Goal: Use online tool/utility: Utilize a website feature to perform a specific function

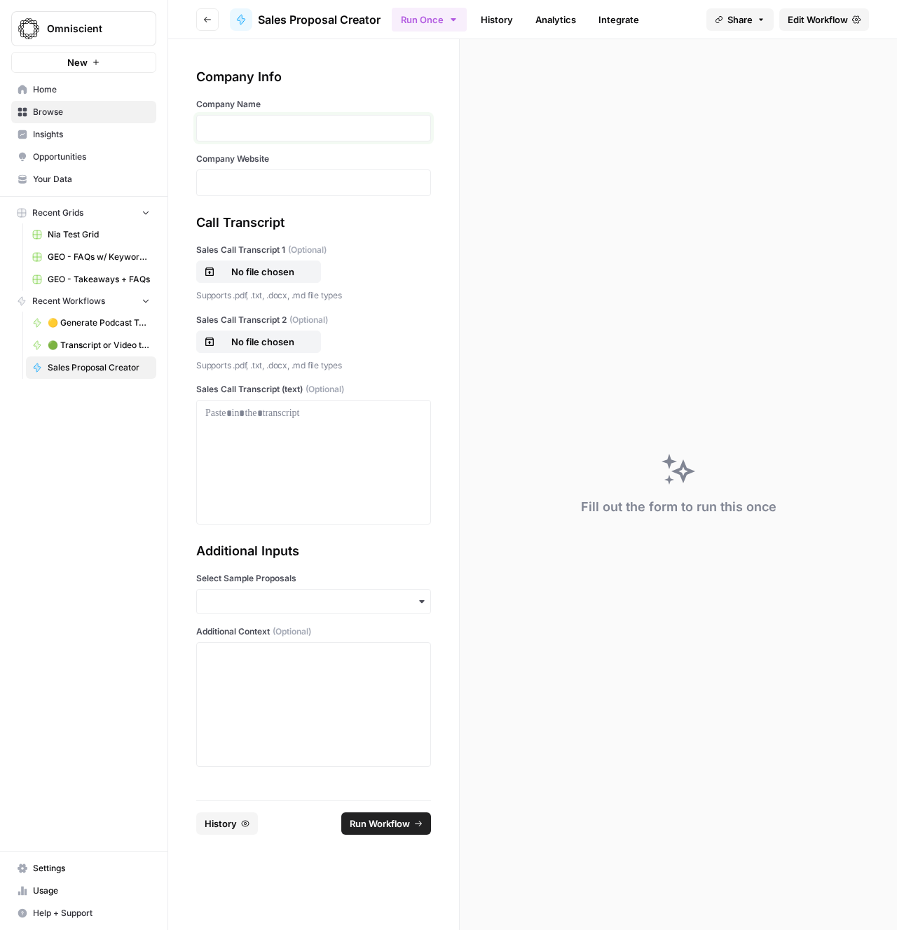
click at [354, 127] on p at bounding box center [313, 128] width 216 height 14
click at [271, 450] on div at bounding box center [313, 462] width 216 height 112
drag, startPoint x: 261, startPoint y: 680, endPoint x: 273, endPoint y: 668, distance: 16.8
click at [261, 680] on div "To enrich screen reader interactions, please activate Accessibility in Grammarl…" at bounding box center [313, 705] width 216 height 112
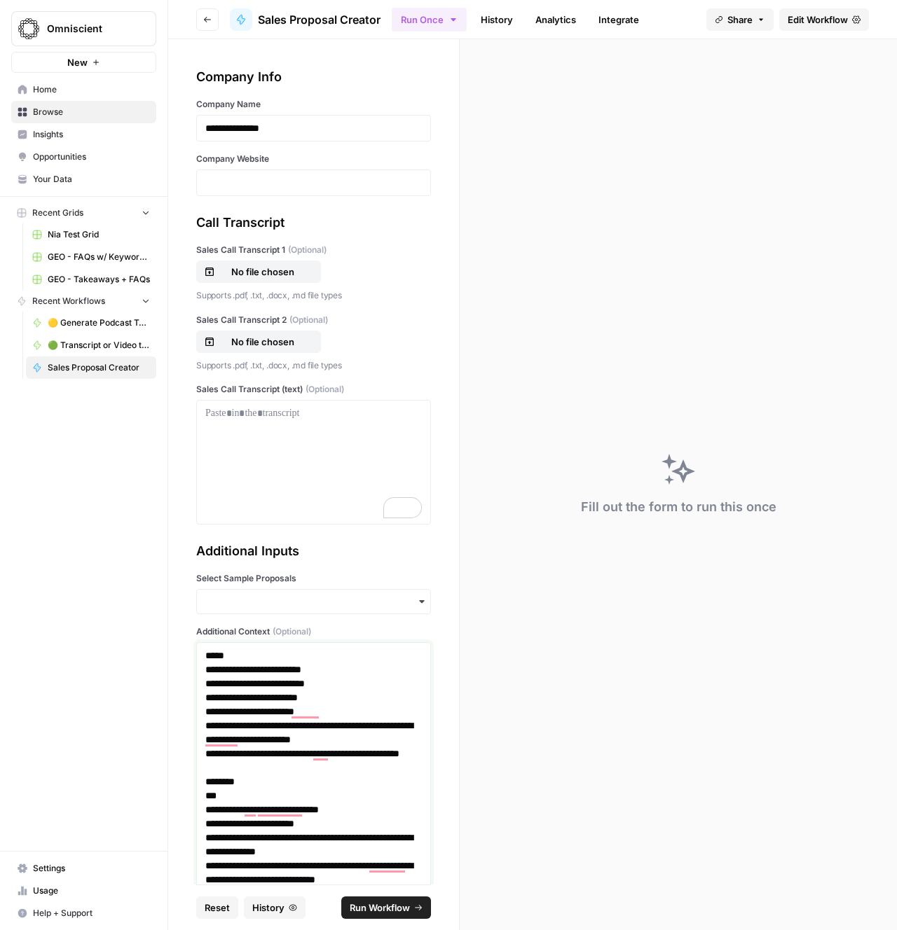
scroll to position [1, 0]
click at [270, 602] on input "Select Sample Proposals" at bounding box center [313, 601] width 216 height 14
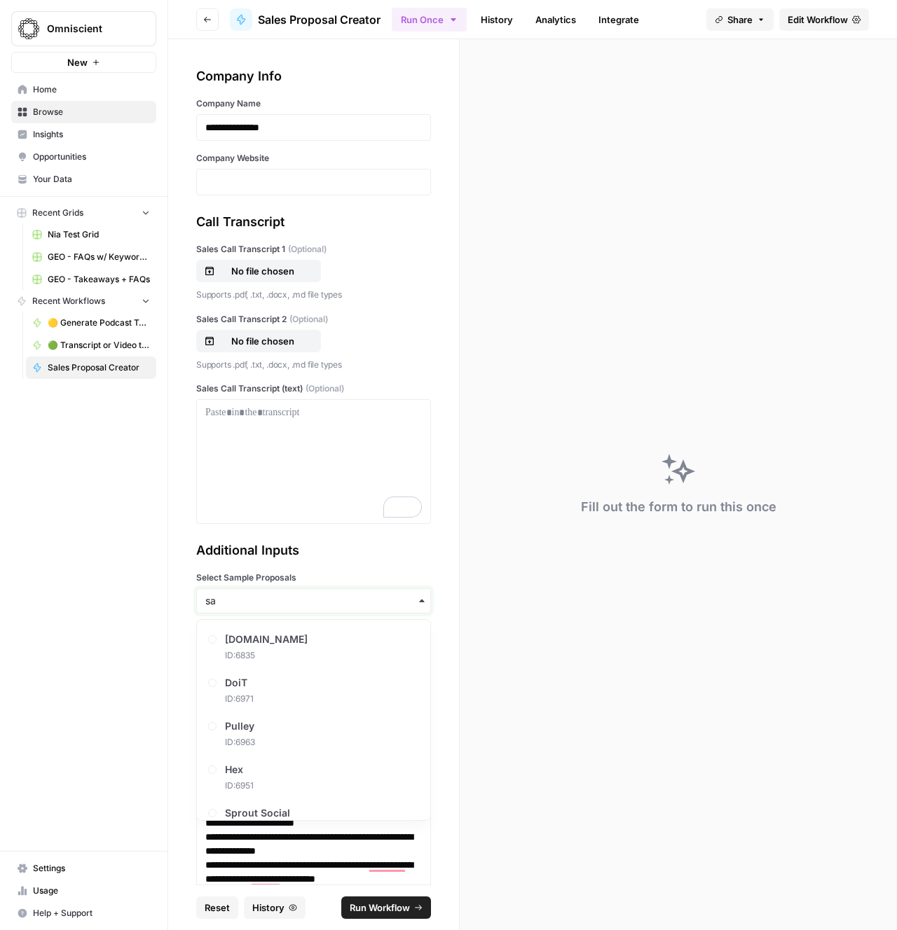
type input "sa"
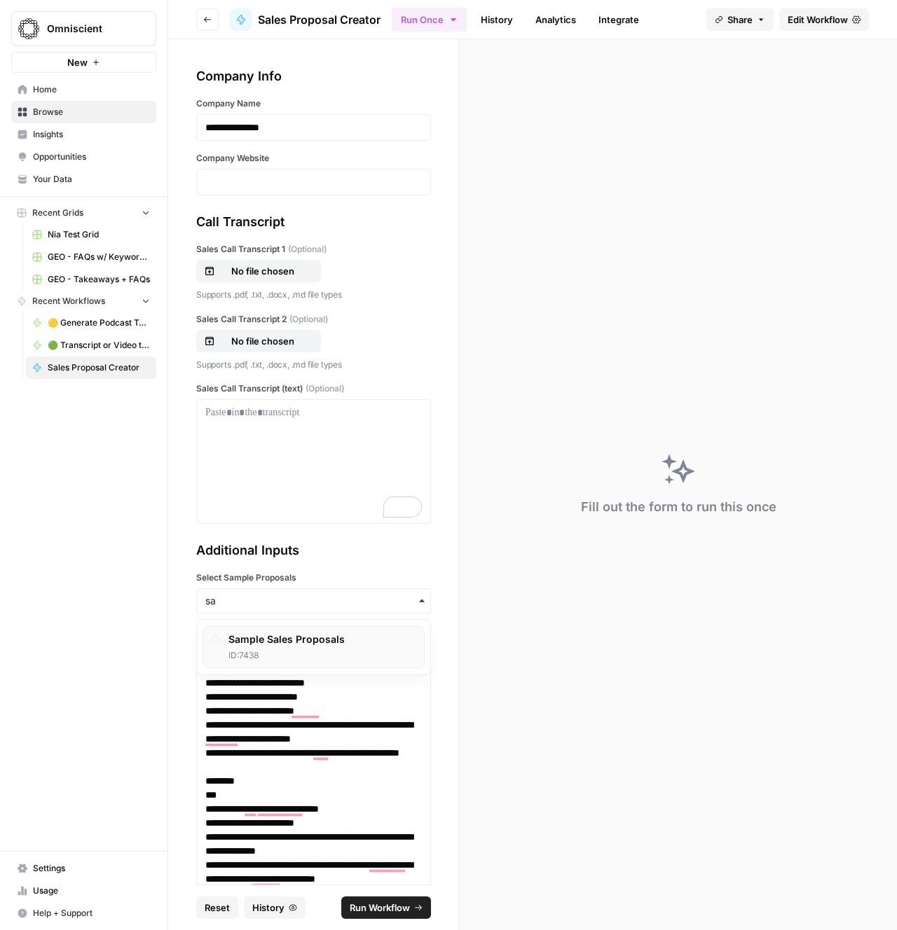
click at [272, 651] on span "ID: 7438" at bounding box center [286, 655] width 116 height 13
click at [246, 187] on p at bounding box center [313, 182] width 216 height 14
click at [287, 186] on p at bounding box center [313, 182] width 216 height 14
click at [383, 911] on span "Run Workflow" at bounding box center [380, 908] width 60 height 14
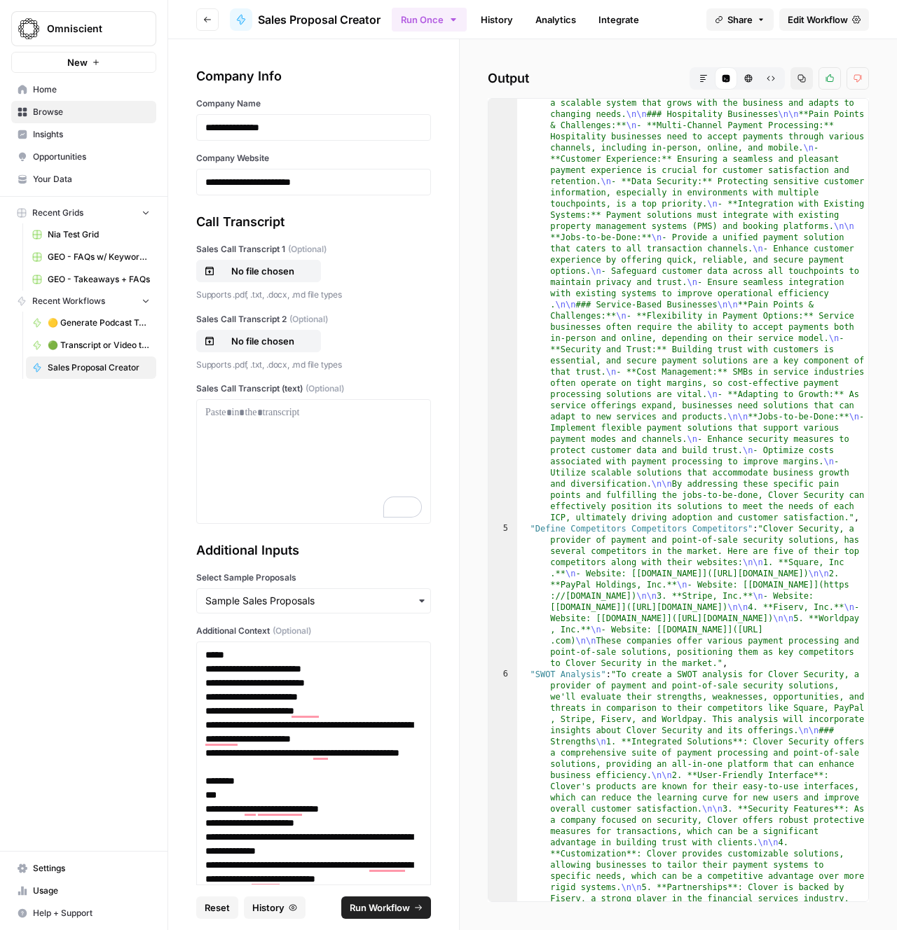
scroll to position [802, 0]
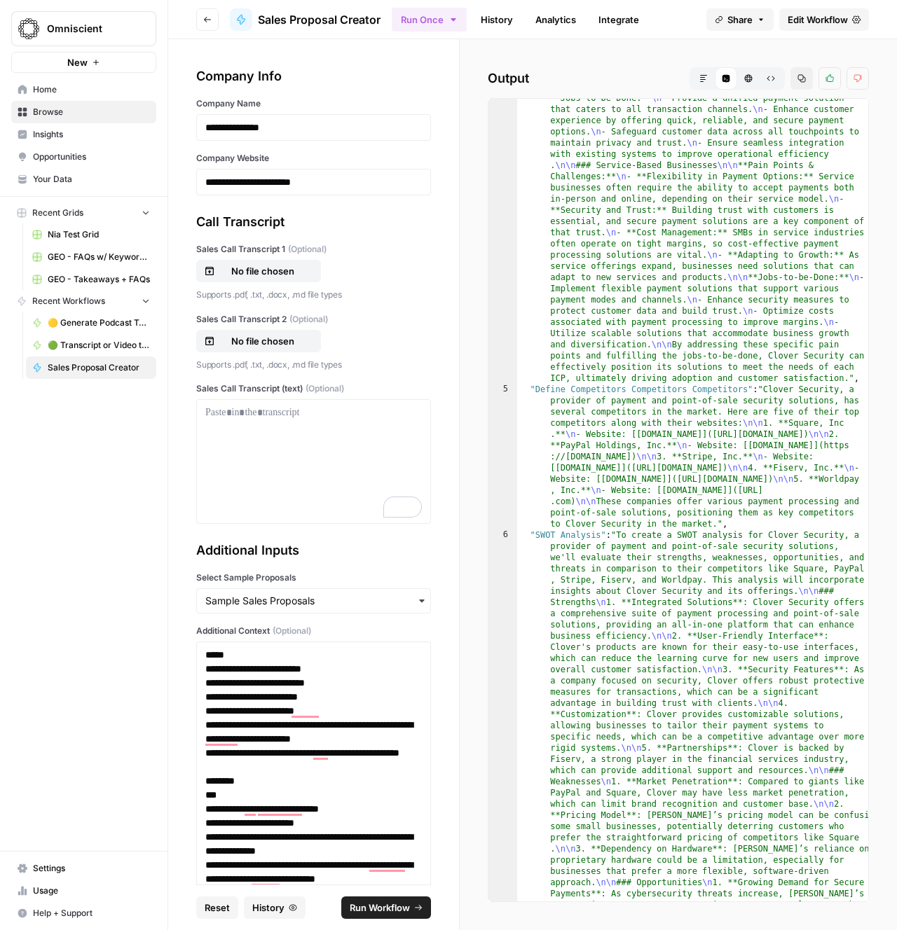
click at [706, 71] on button "Markdown" at bounding box center [703, 78] width 22 height 22
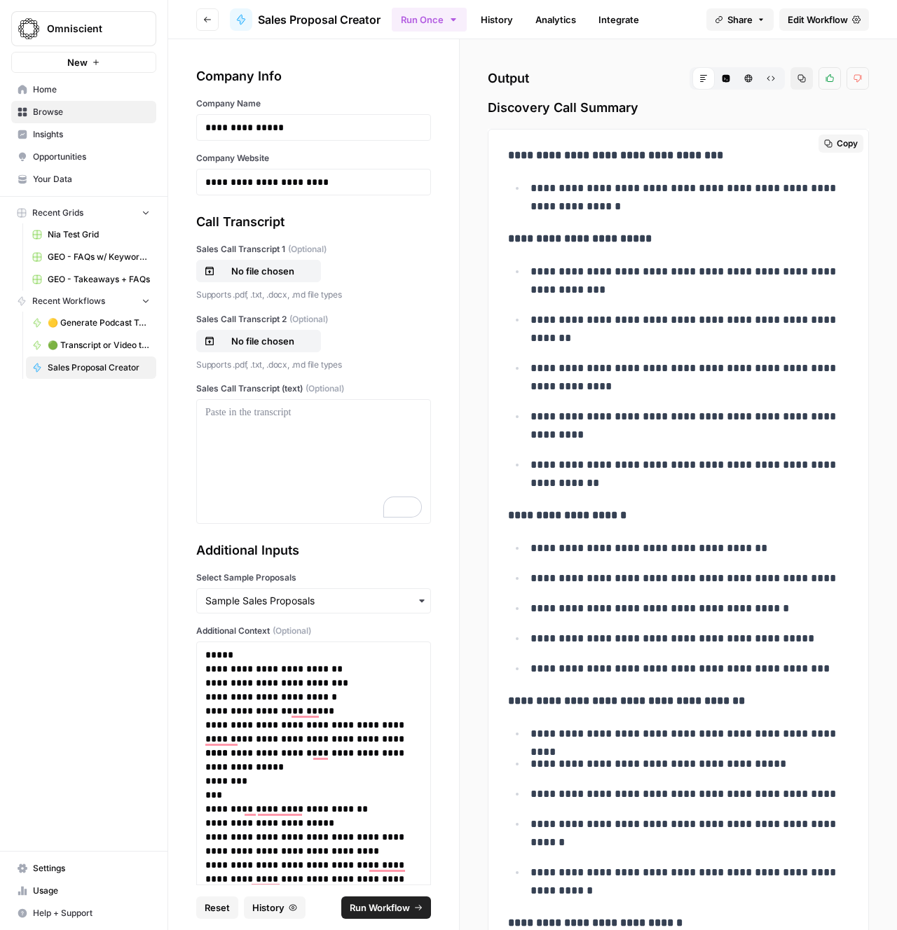
click at [656, 331] on p "**********" at bounding box center [689, 329] width 318 height 36
click at [638, 328] on p "**********" at bounding box center [689, 329] width 318 height 36
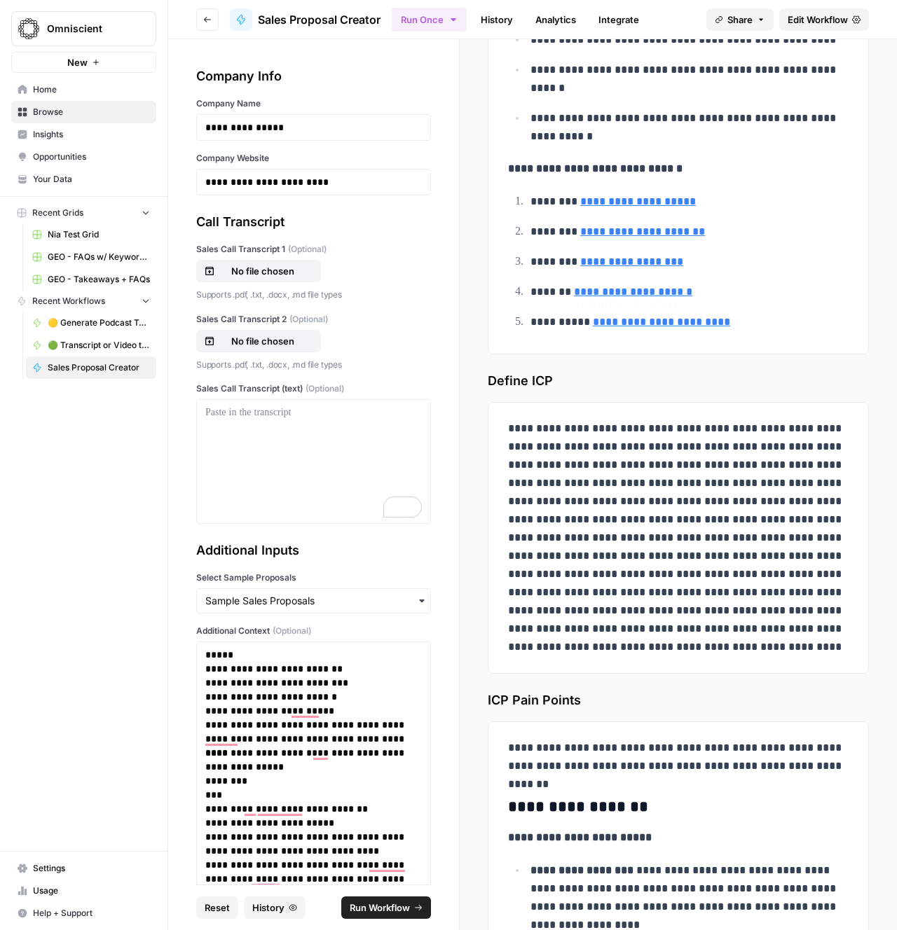
scroll to position [811, 0]
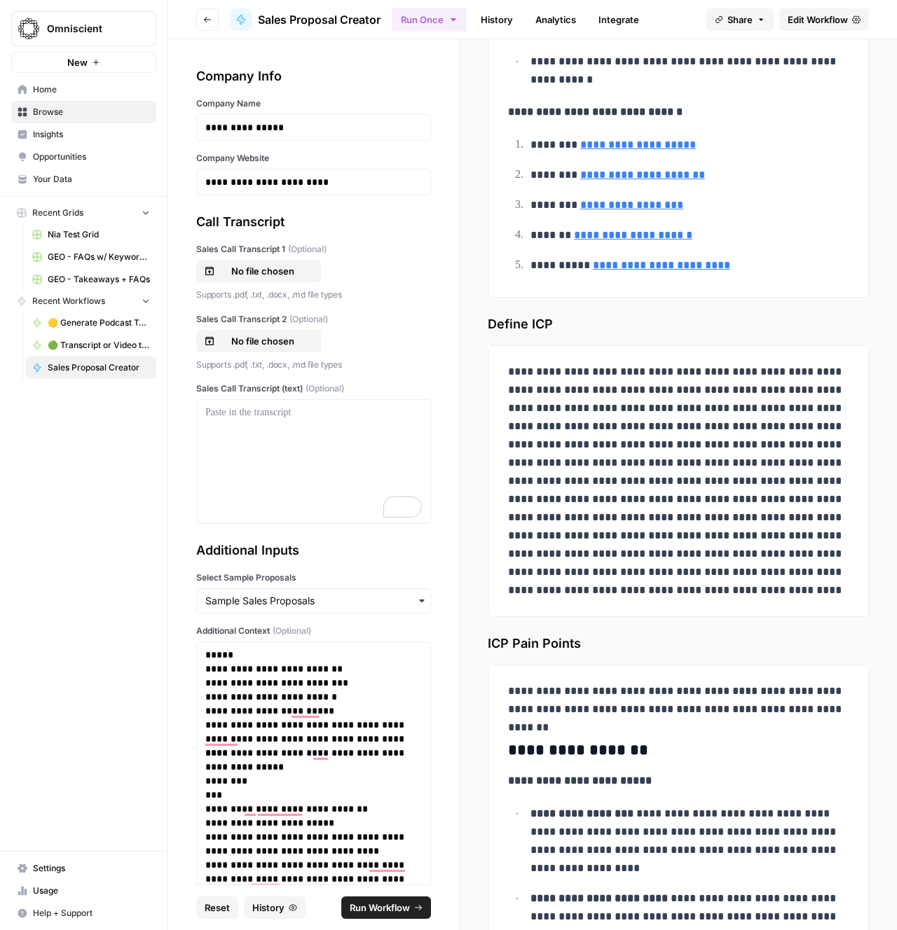
click at [643, 327] on span "Define ICP" at bounding box center [678, 325] width 381 height 20
click at [629, 320] on span "Define ICP" at bounding box center [678, 325] width 381 height 20
click at [630, 320] on span "Define ICP" at bounding box center [678, 325] width 381 height 20
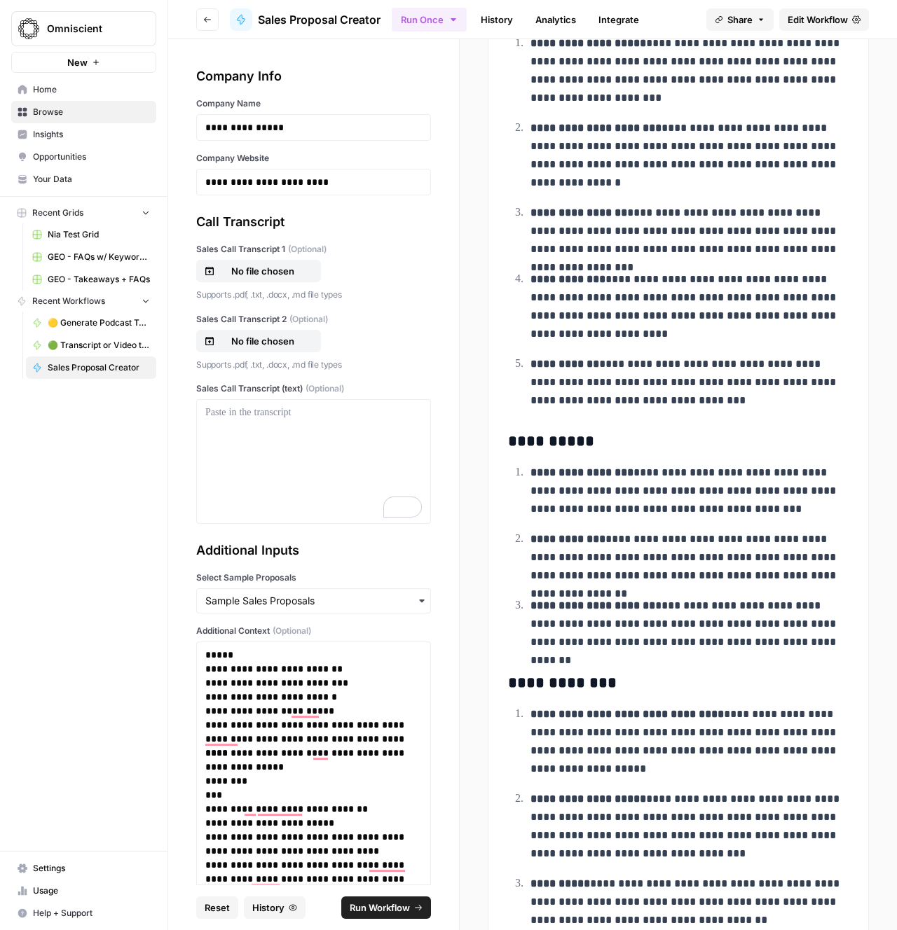
scroll to position [4723, 0]
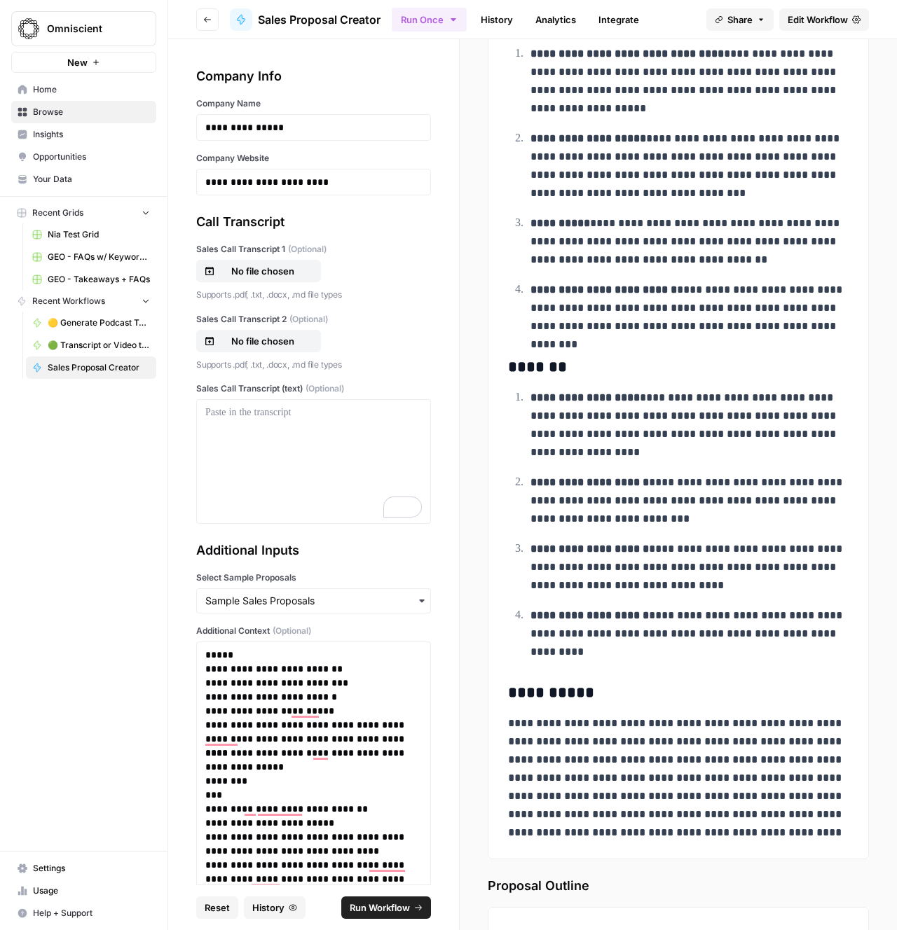
click at [631, 344] on div "**********" at bounding box center [678, 26] width 357 height 1643
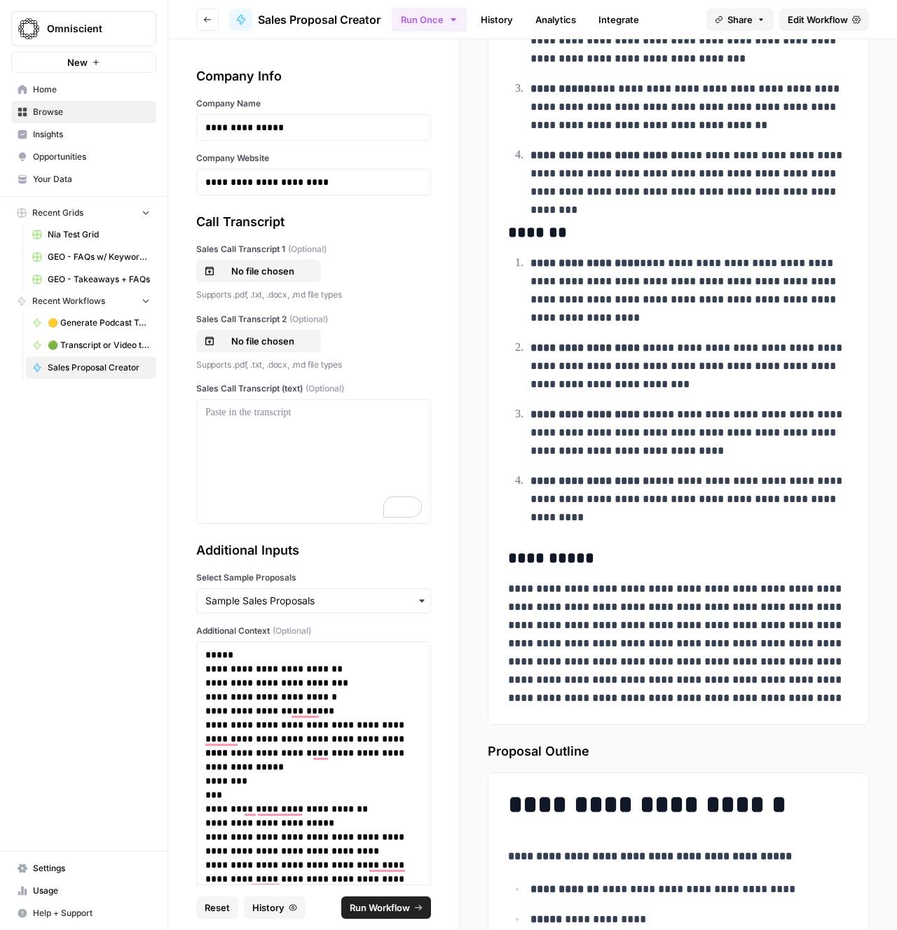
scroll to position [4861, 0]
